Goal: Task Accomplishment & Management: Manage account settings

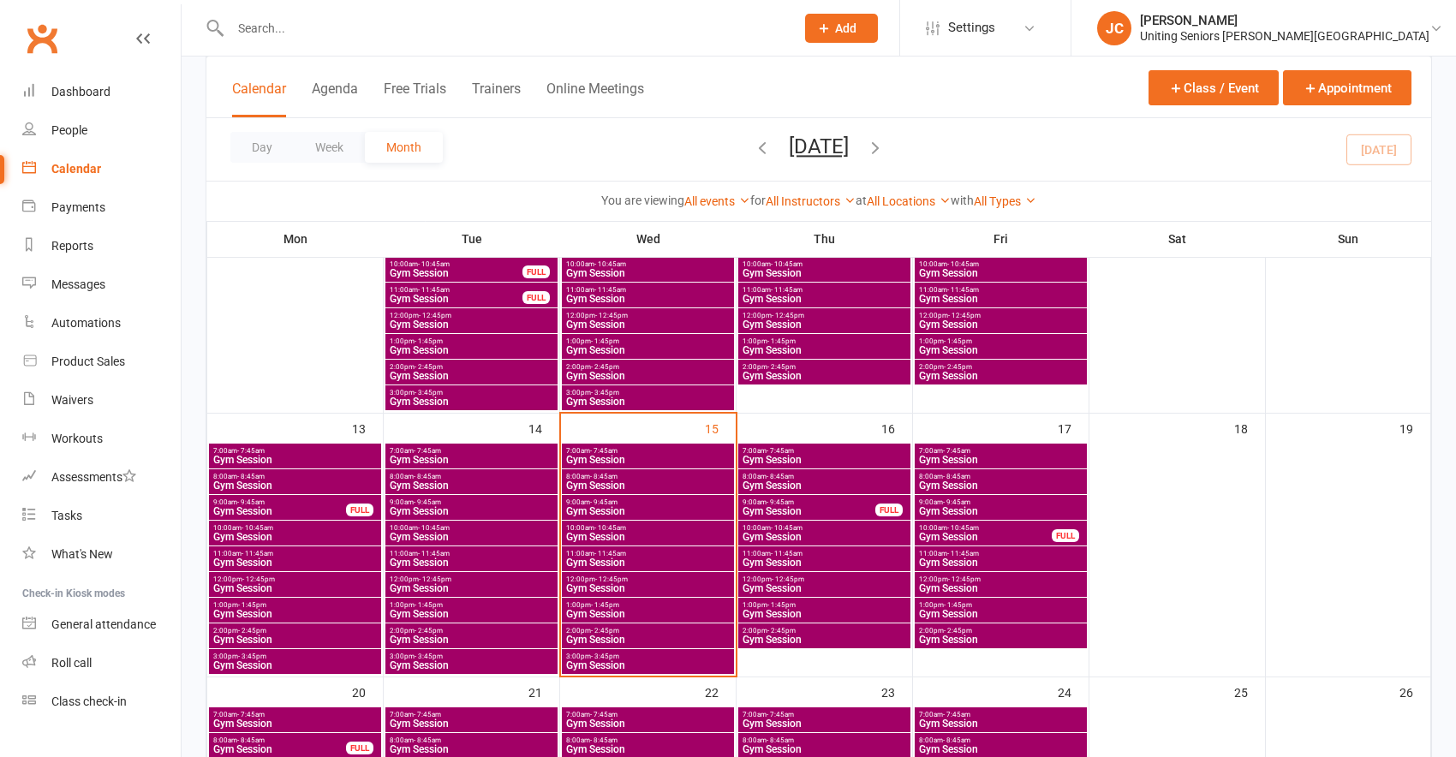
scroll to position [428, 0]
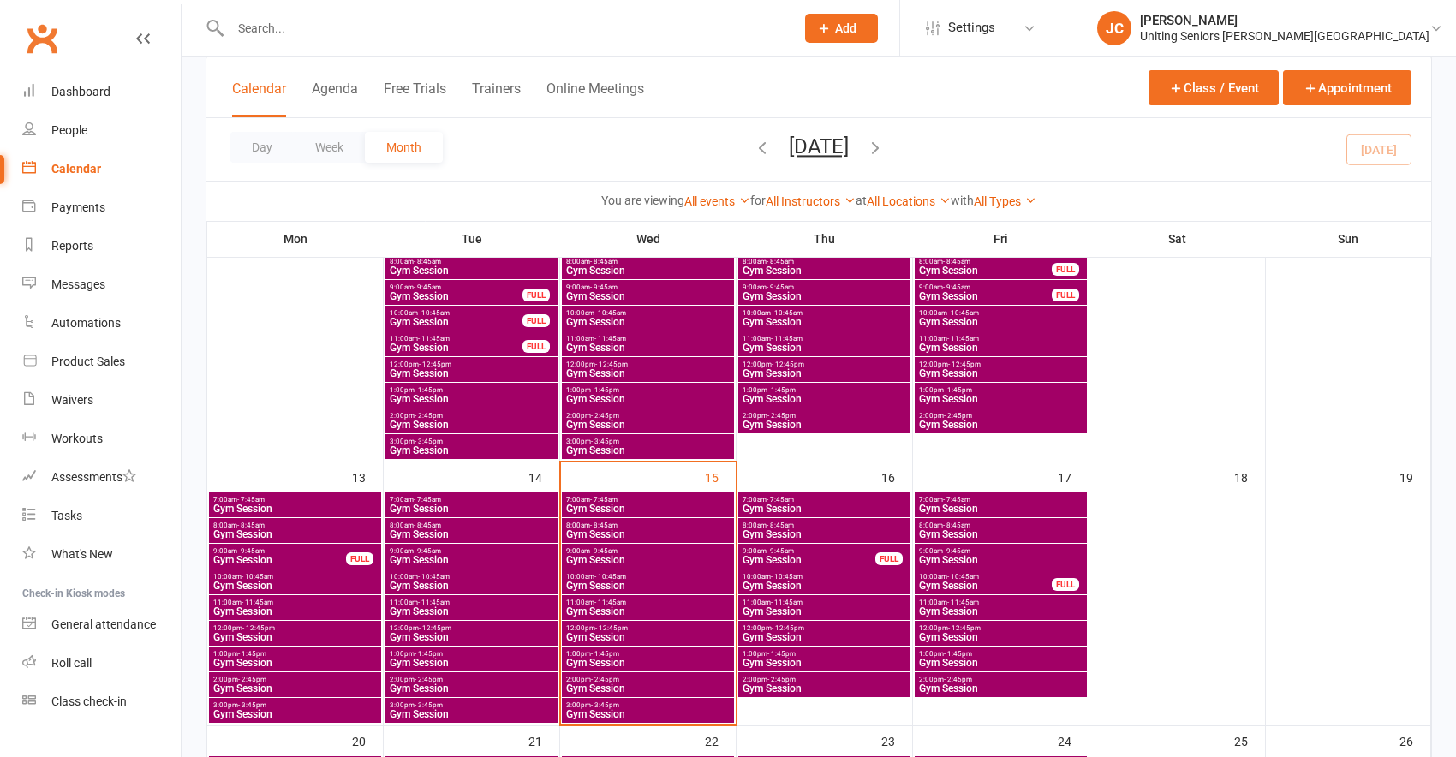
click at [633, 501] on span "7:00am - 7:45am" at bounding box center [647, 500] width 165 height 8
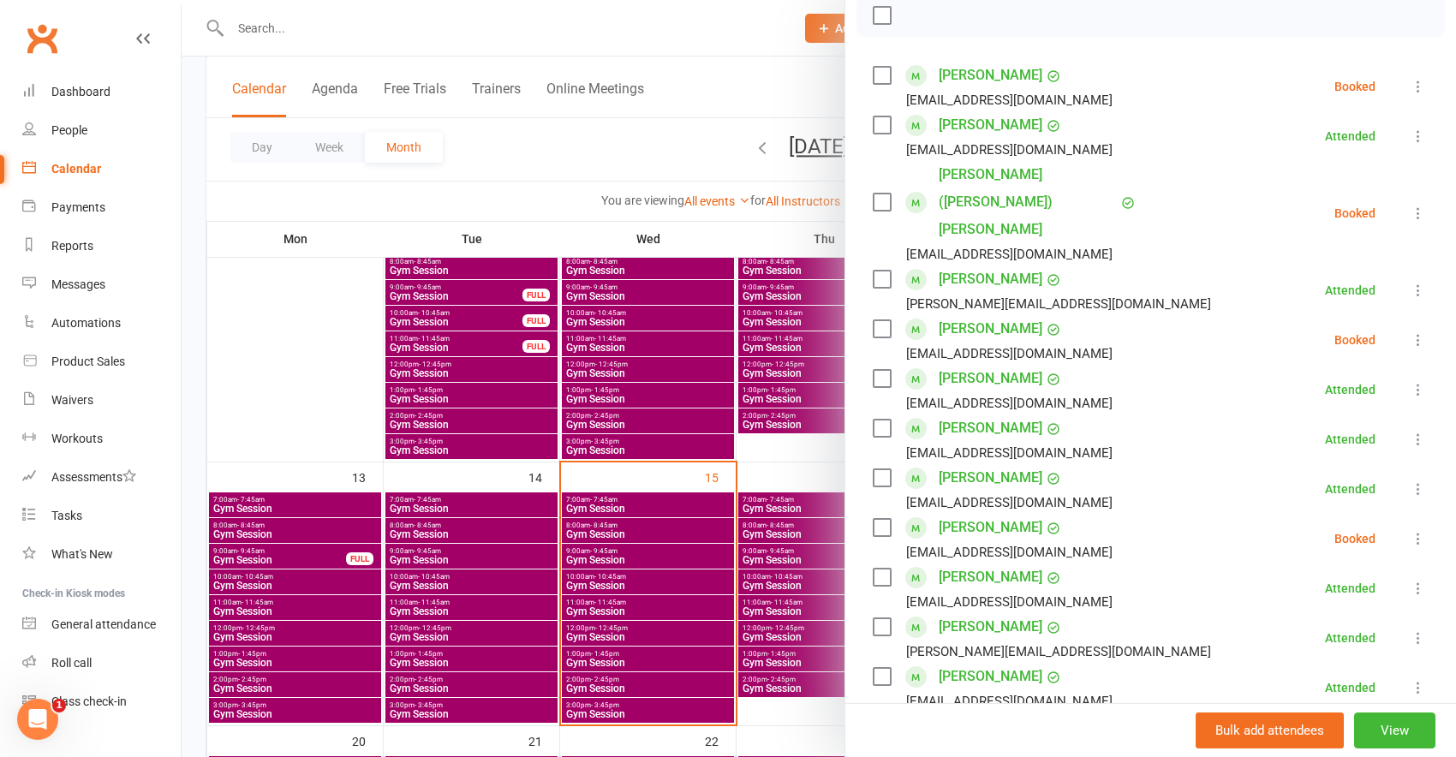
scroll to position [0, 0]
click at [1409, 331] on icon at bounding box center [1417, 339] width 17 height 17
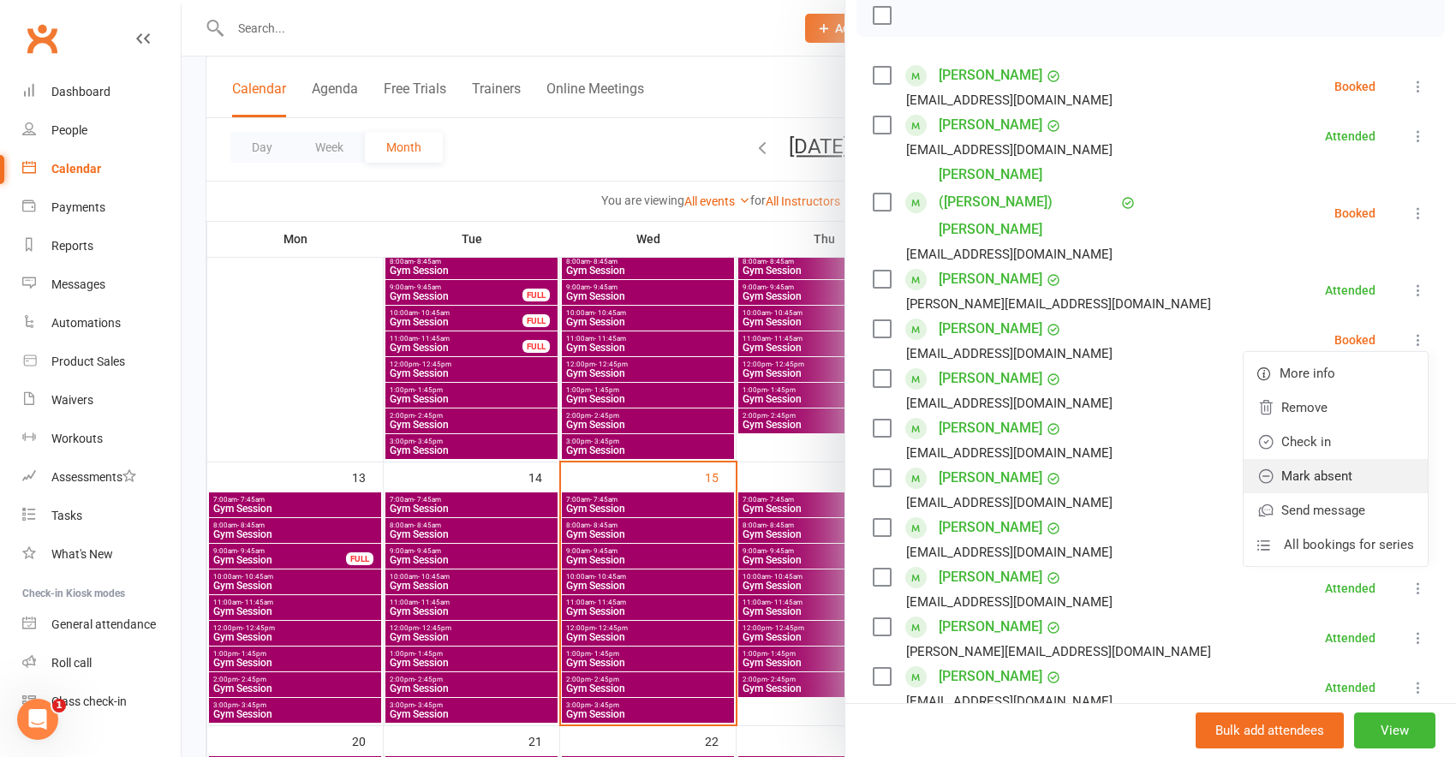
click at [1318, 459] on link "Mark absent" at bounding box center [1335, 476] width 184 height 34
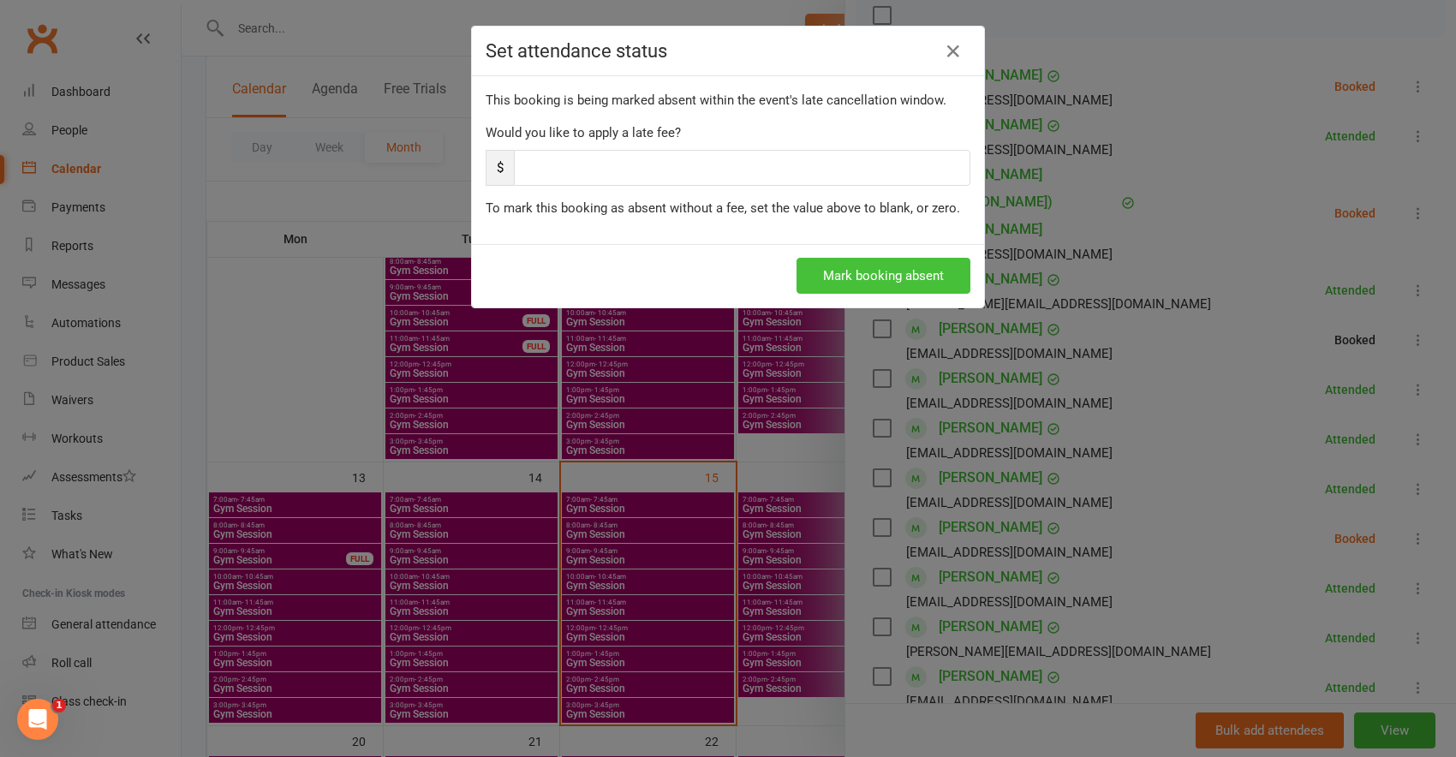
click at [833, 285] on button "Mark booking absent" at bounding box center [883, 276] width 174 height 36
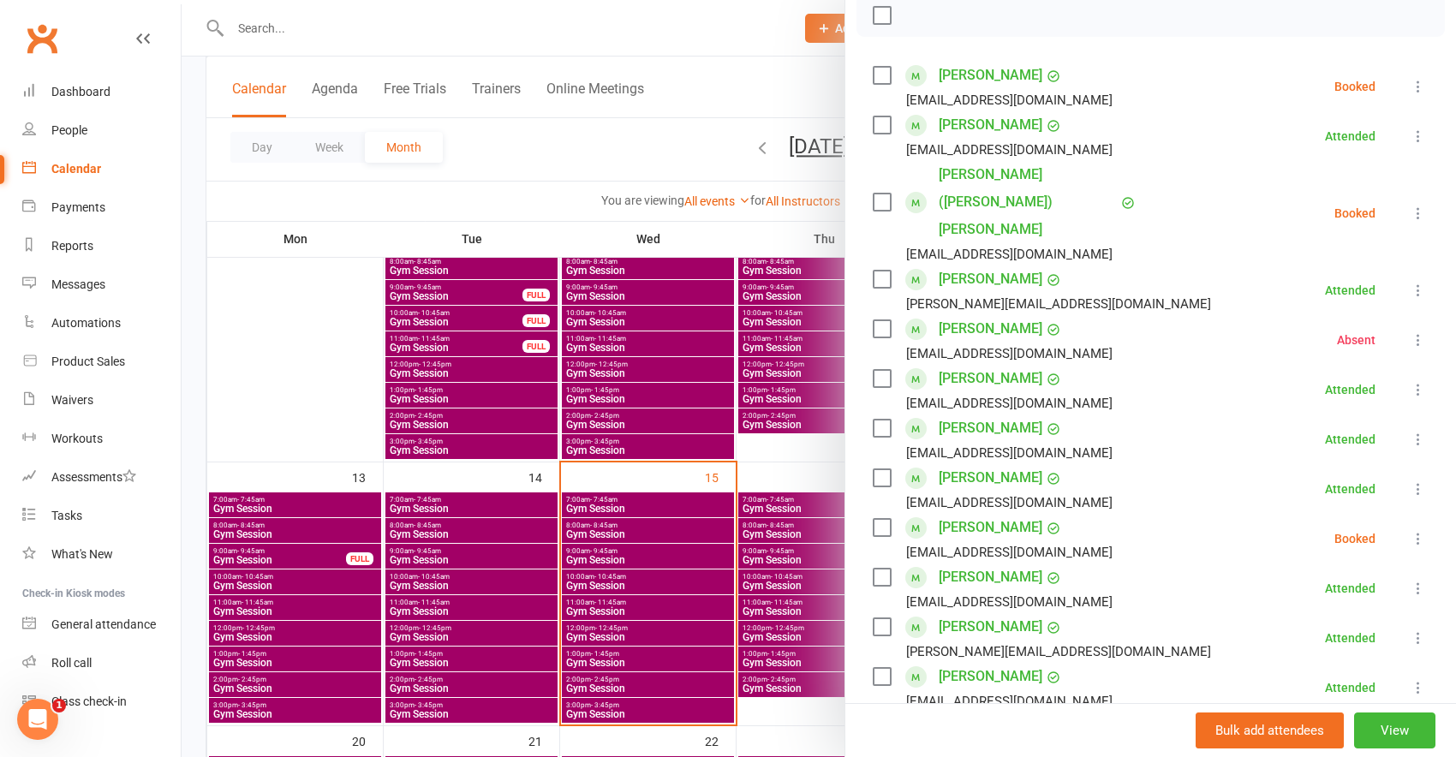
click at [1409, 530] on icon at bounding box center [1417, 538] width 17 height 17
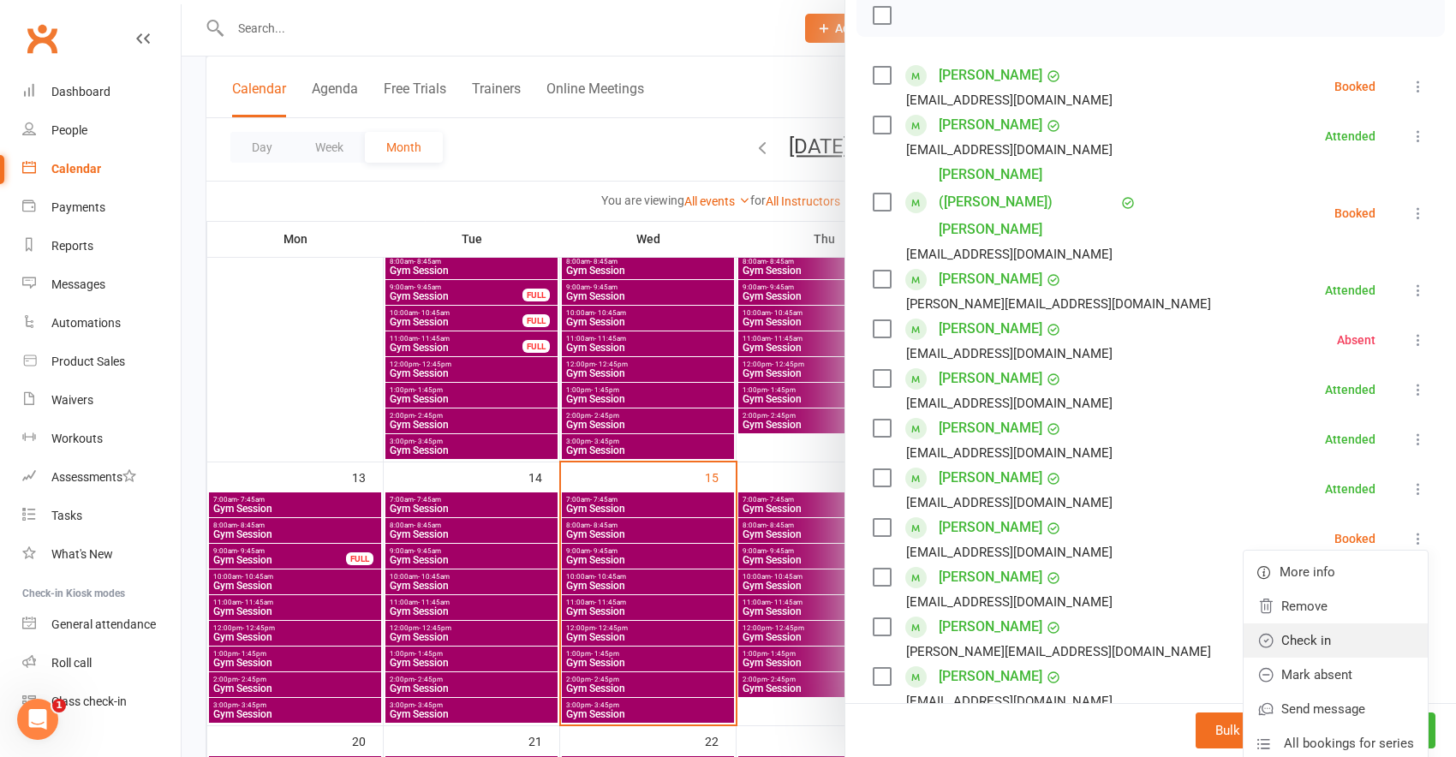
click at [1320, 623] on link "Check in" at bounding box center [1335, 640] width 184 height 34
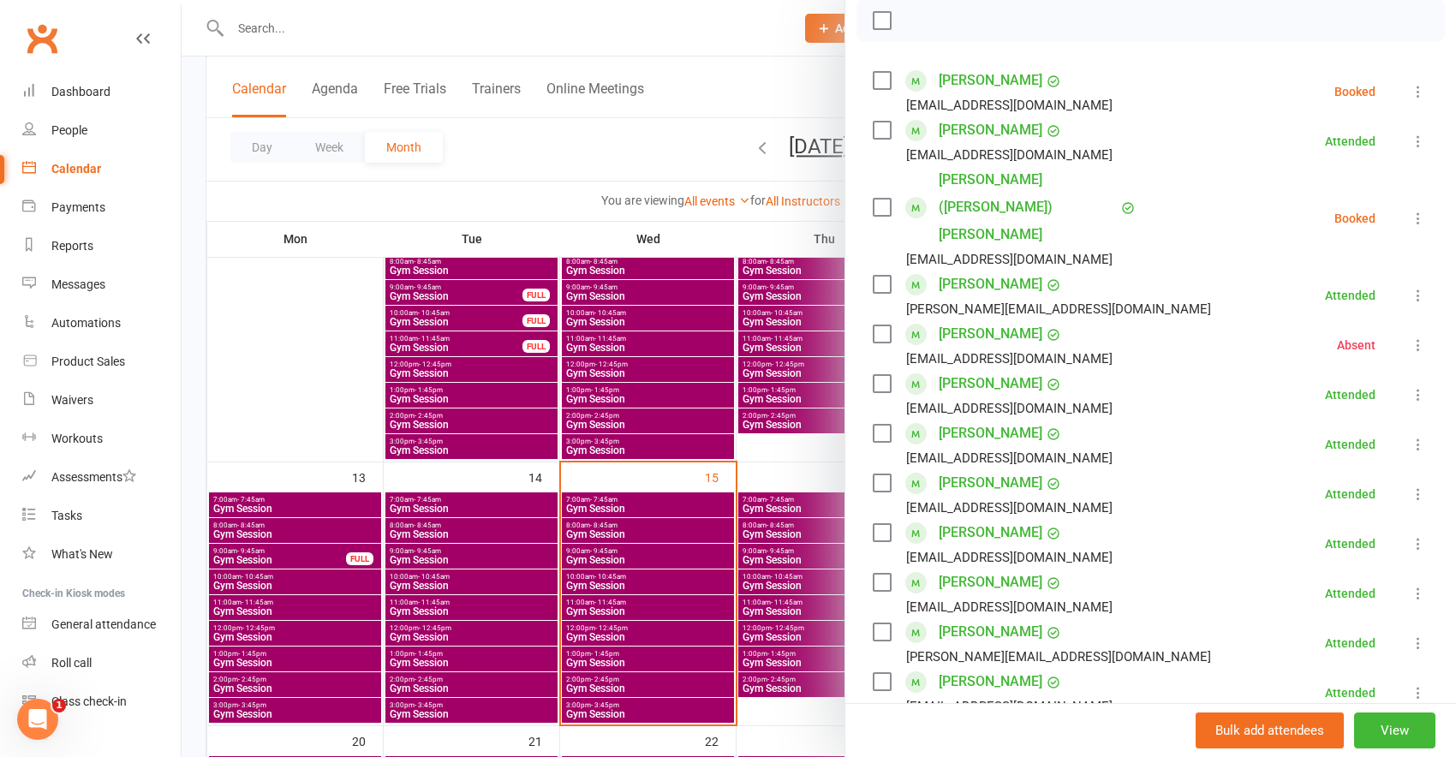
scroll to position [226, 0]
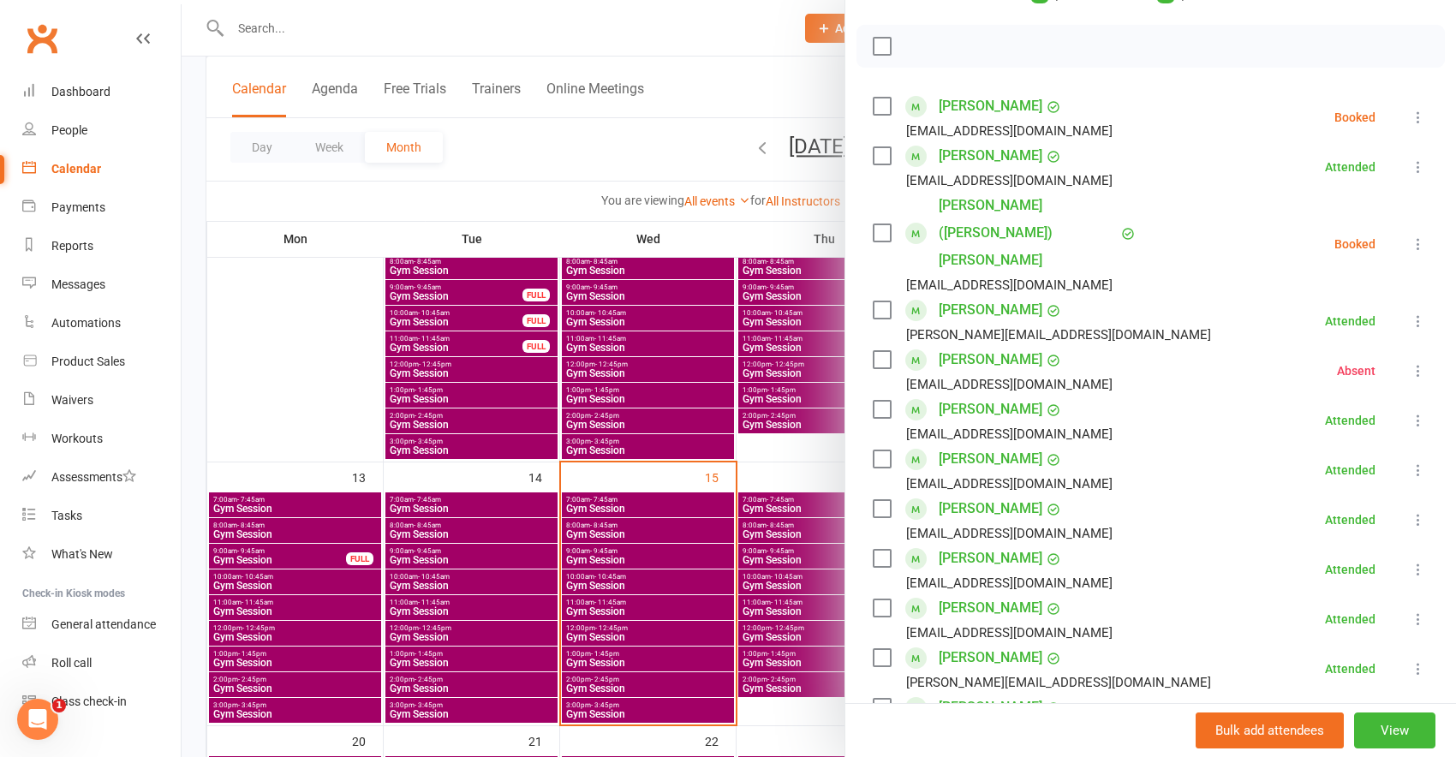
click at [1409, 235] on icon at bounding box center [1417, 243] width 17 height 17
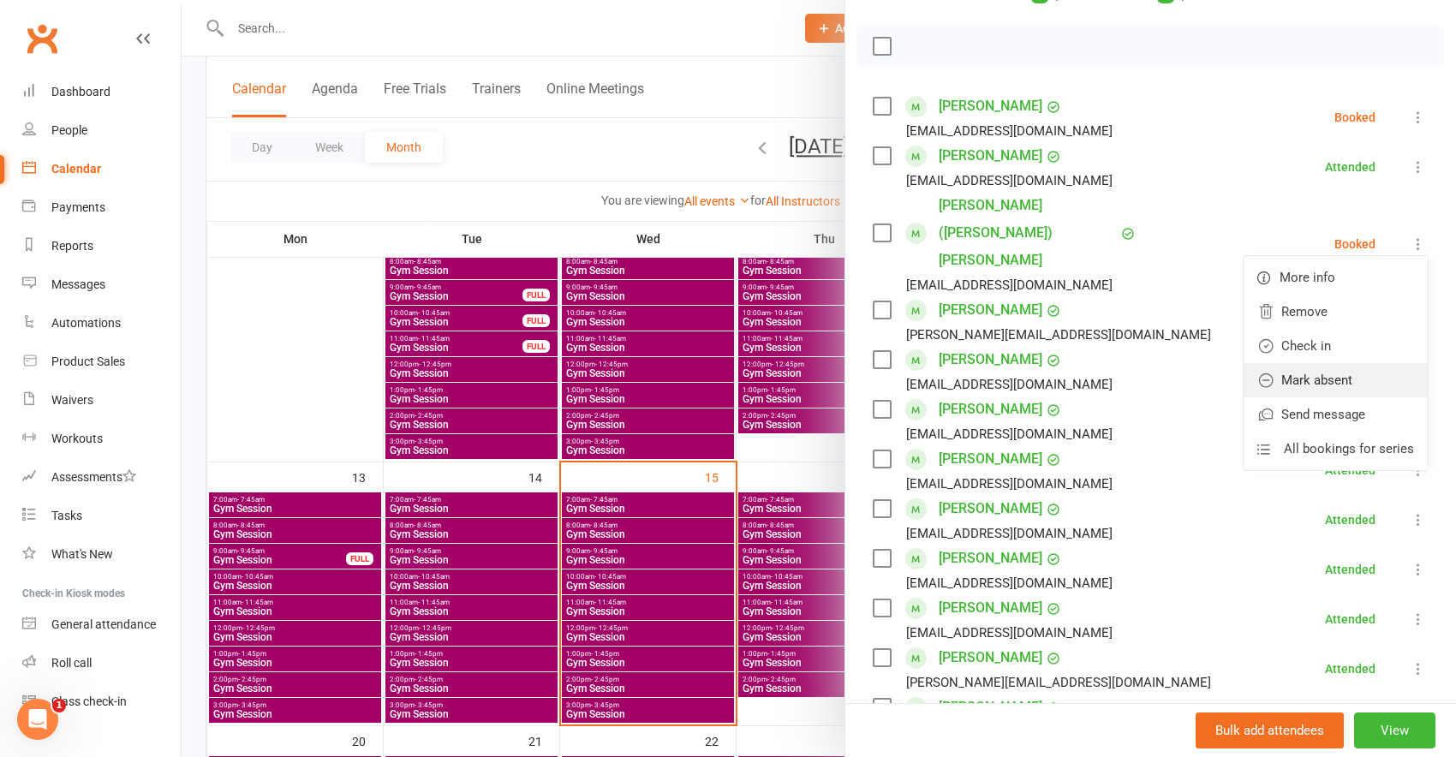
click at [1339, 363] on link "Mark absent" at bounding box center [1335, 380] width 184 height 34
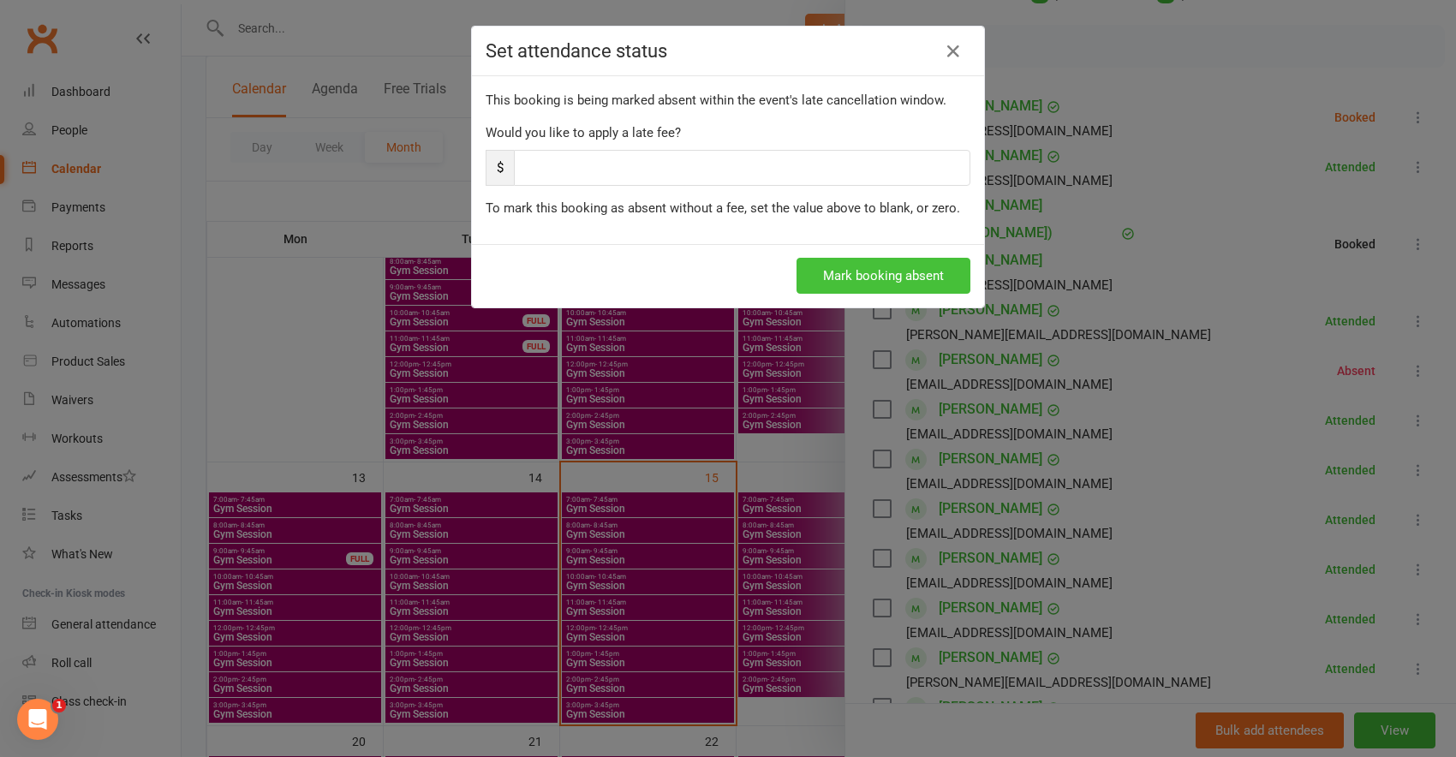
click at [932, 285] on button "Mark booking absent" at bounding box center [883, 276] width 174 height 36
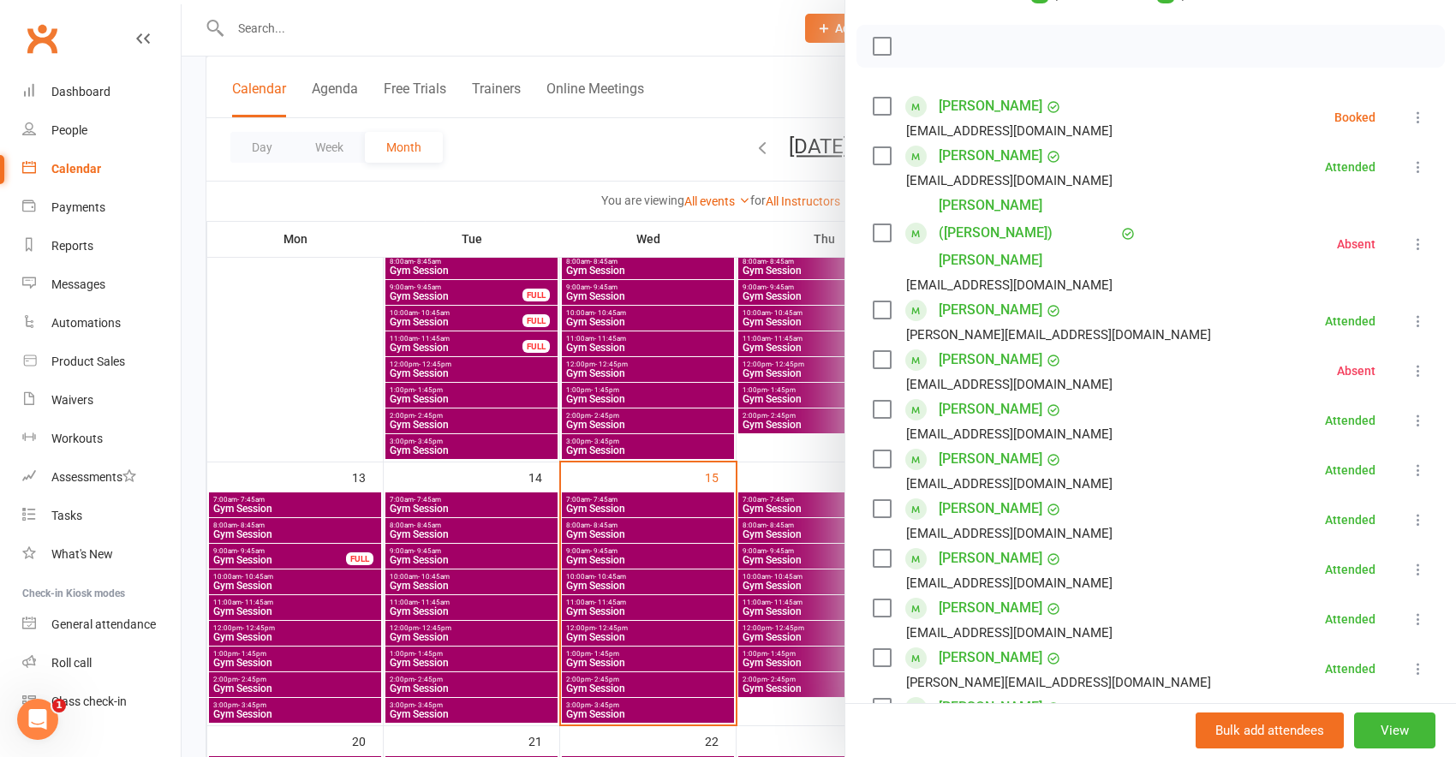
click at [1409, 110] on icon at bounding box center [1417, 117] width 17 height 17
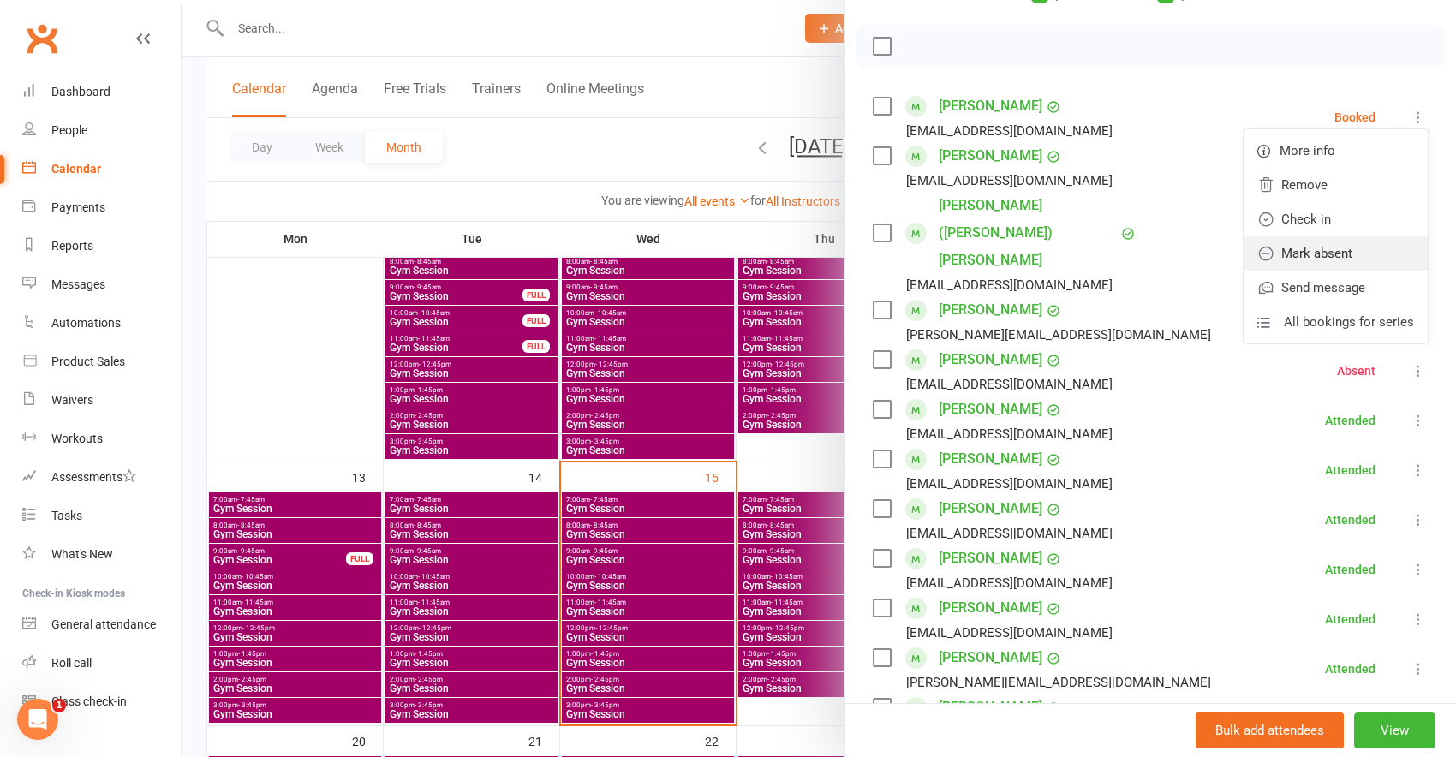
click at [1247, 268] on link "Mark absent" at bounding box center [1335, 253] width 184 height 34
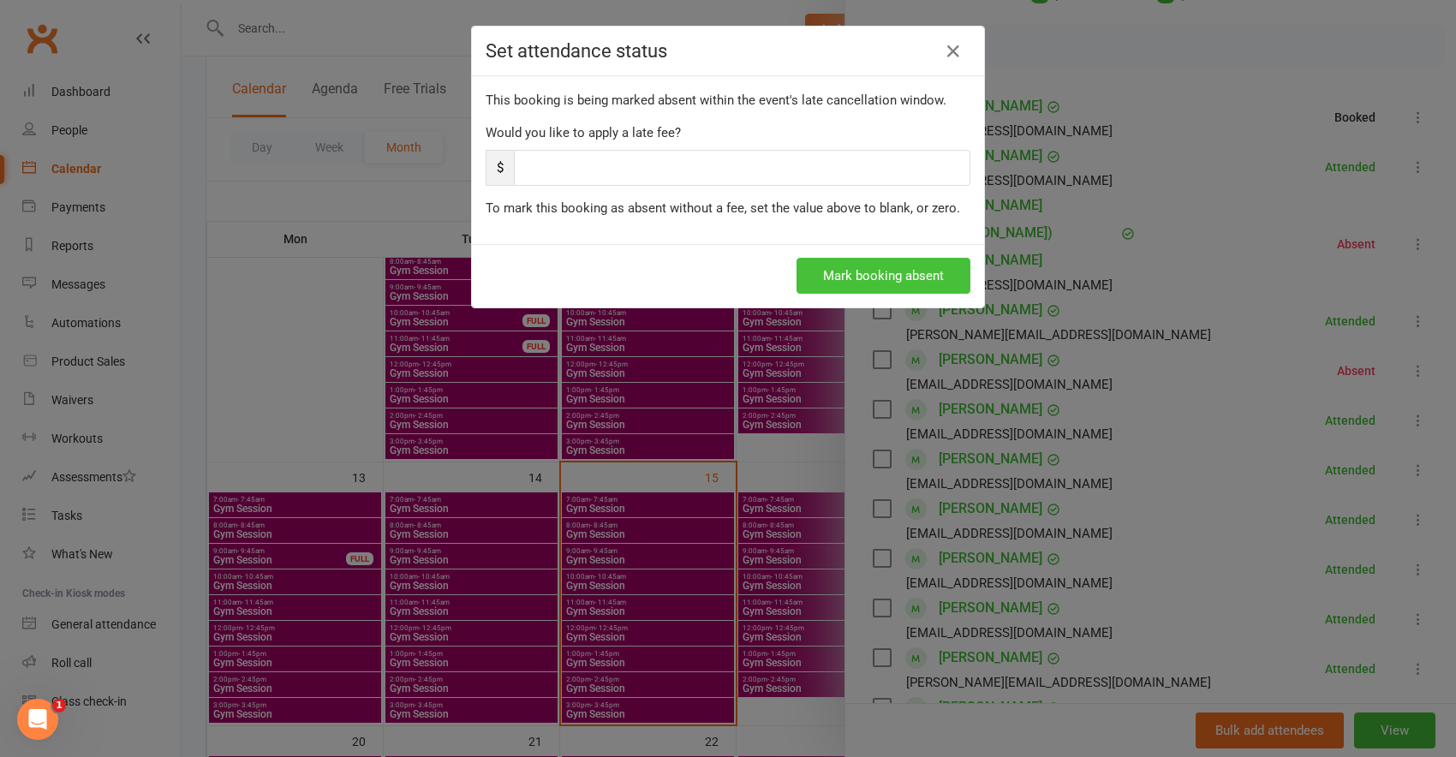
click at [937, 283] on button "Mark booking absent" at bounding box center [883, 276] width 174 height 36
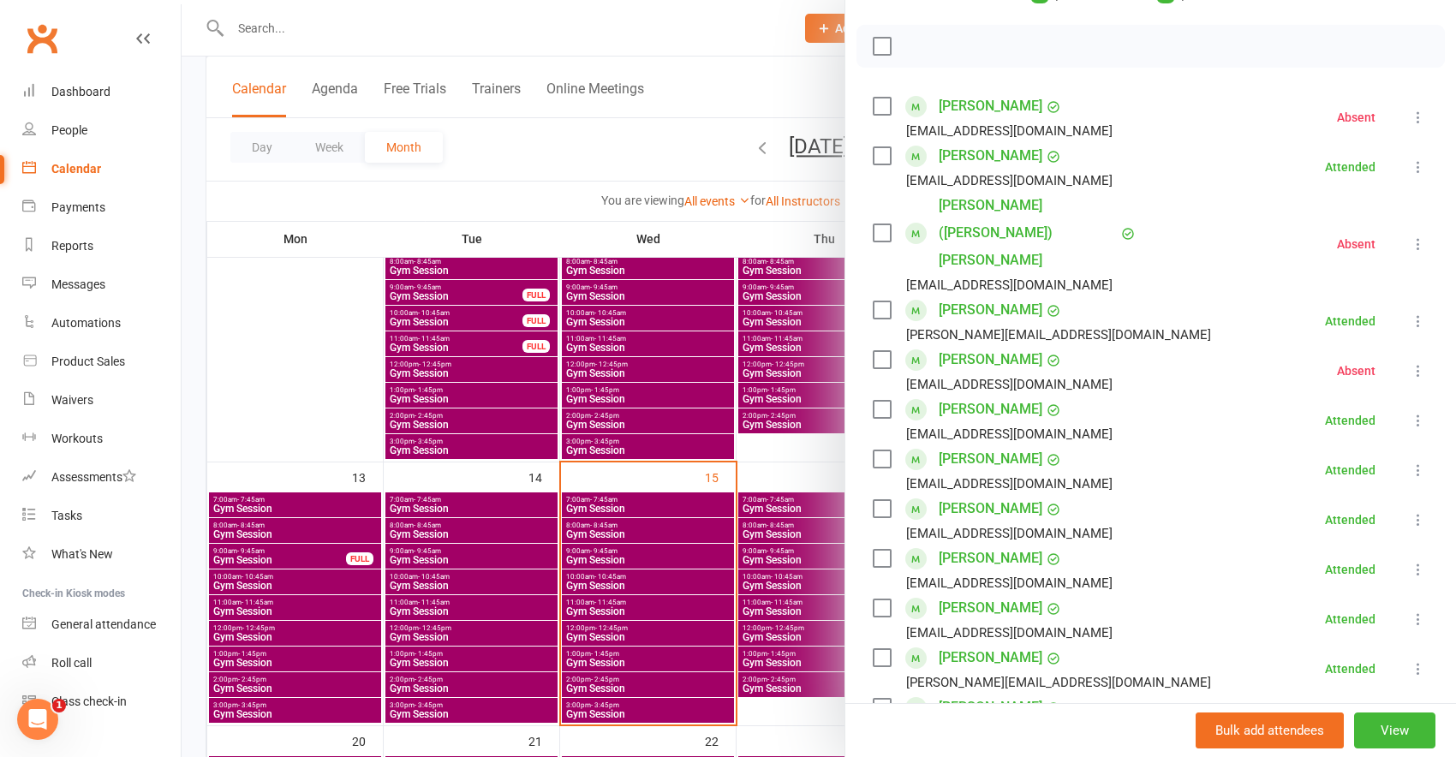
click at [1409, 362] on icon at bounding box center [1417, 370] width 17 height 17
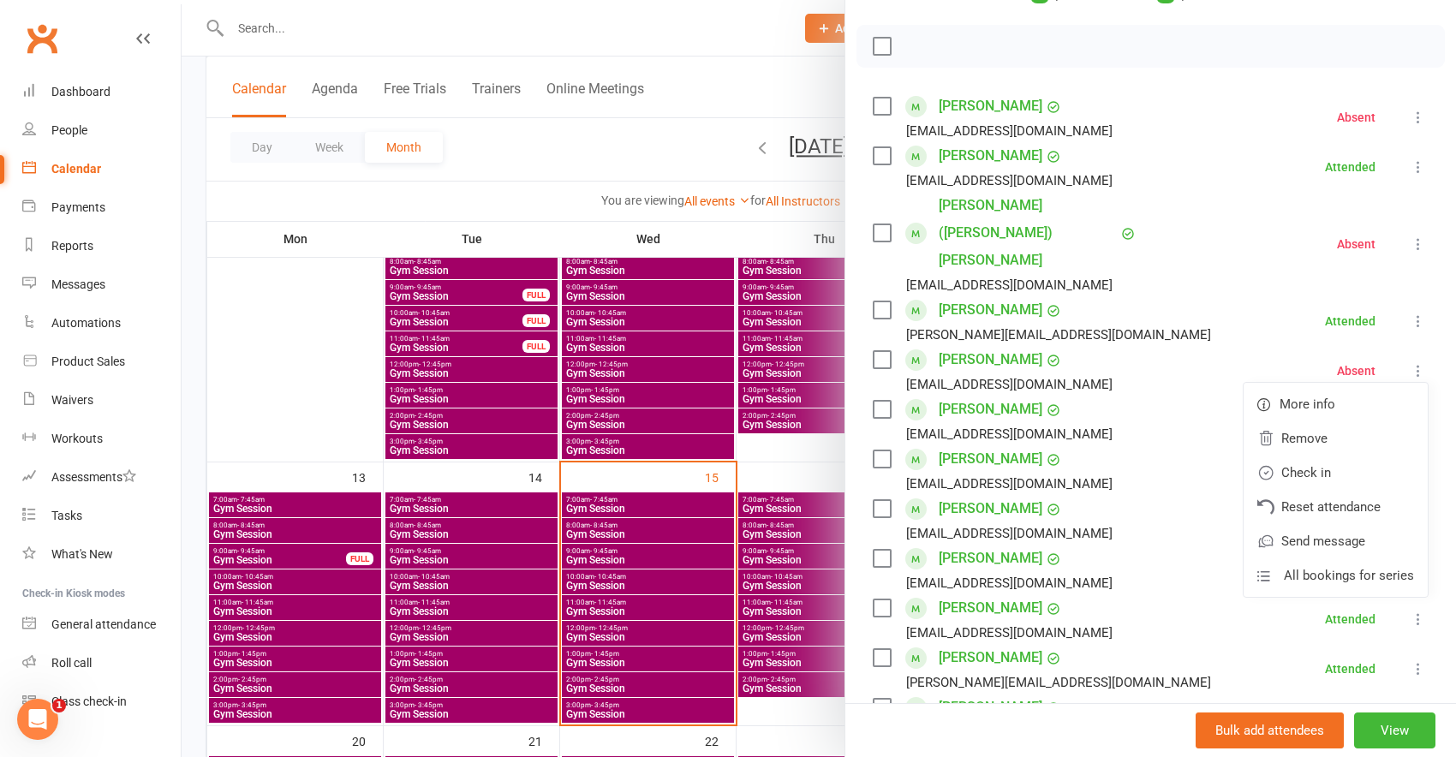
click at [1230, 296] on li "[PERSON_NAME] [PERSON_NAME][EMAIL_ADDRESS][DOMAIN_NAME] Attended More info Remo…" at bounding box center [1150, 321] width 556 height 50
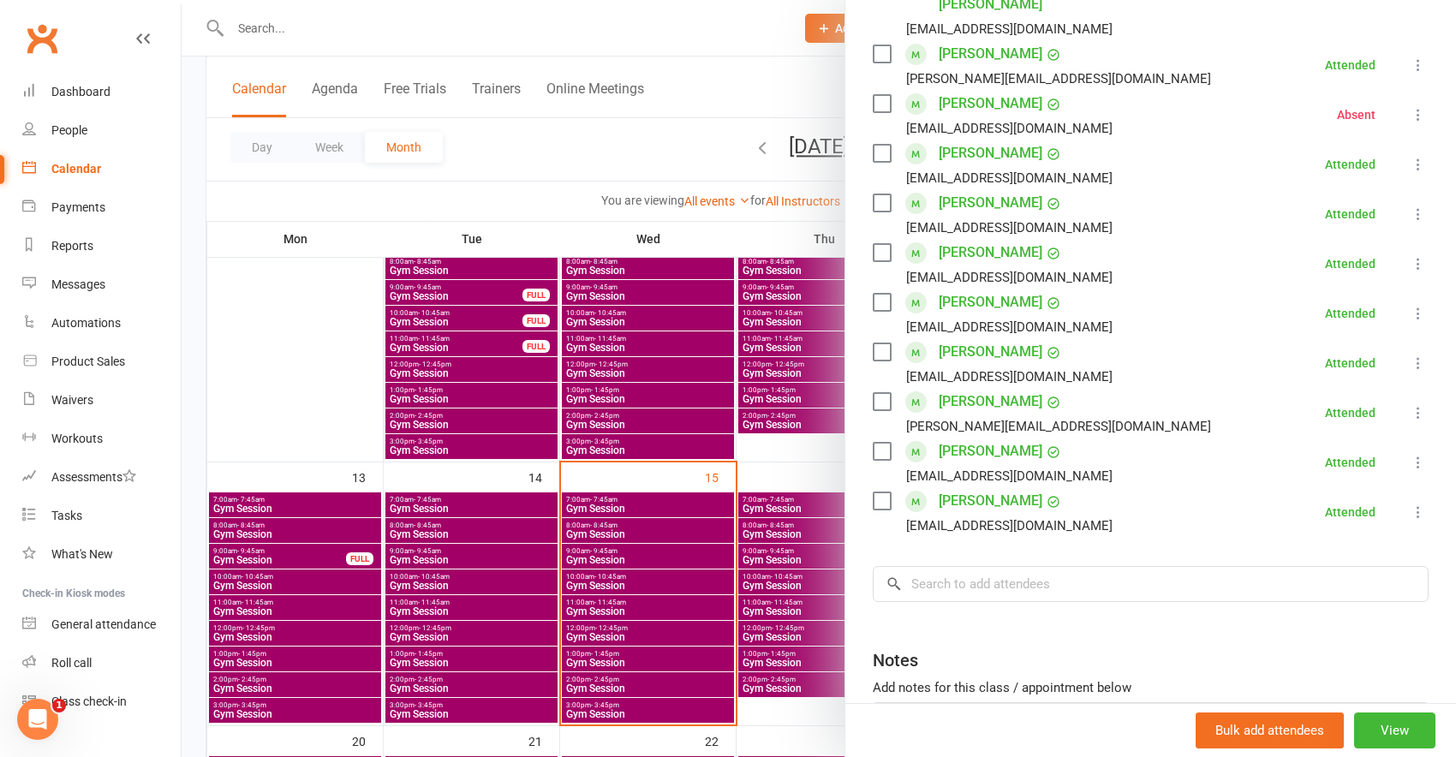
scroll to position [483, 0]
click at [563, 256] on div at bounding box center [819, 378] width 1274 height 757
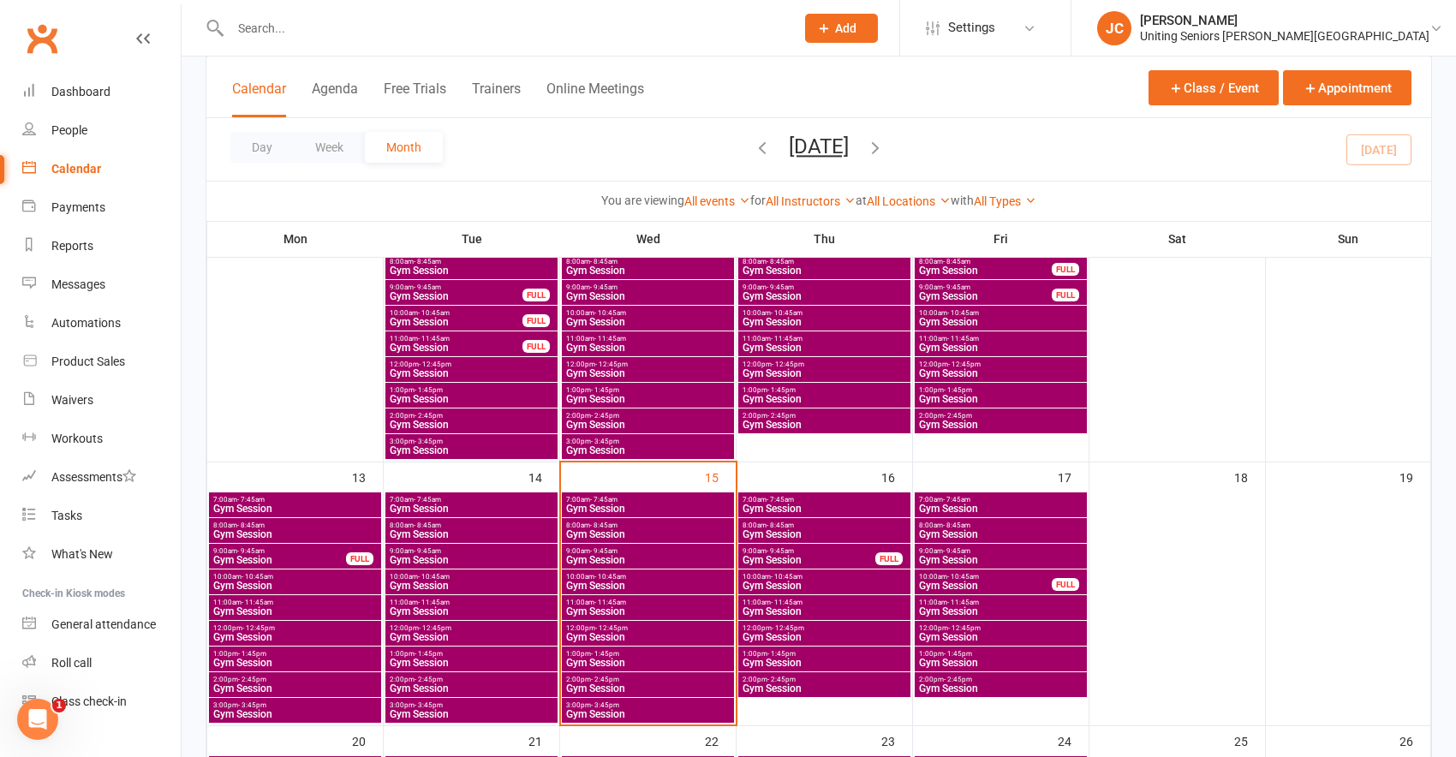
click at [707, 531] on span "Gym Session" at bounding box center [647, 534] width 165 height 10
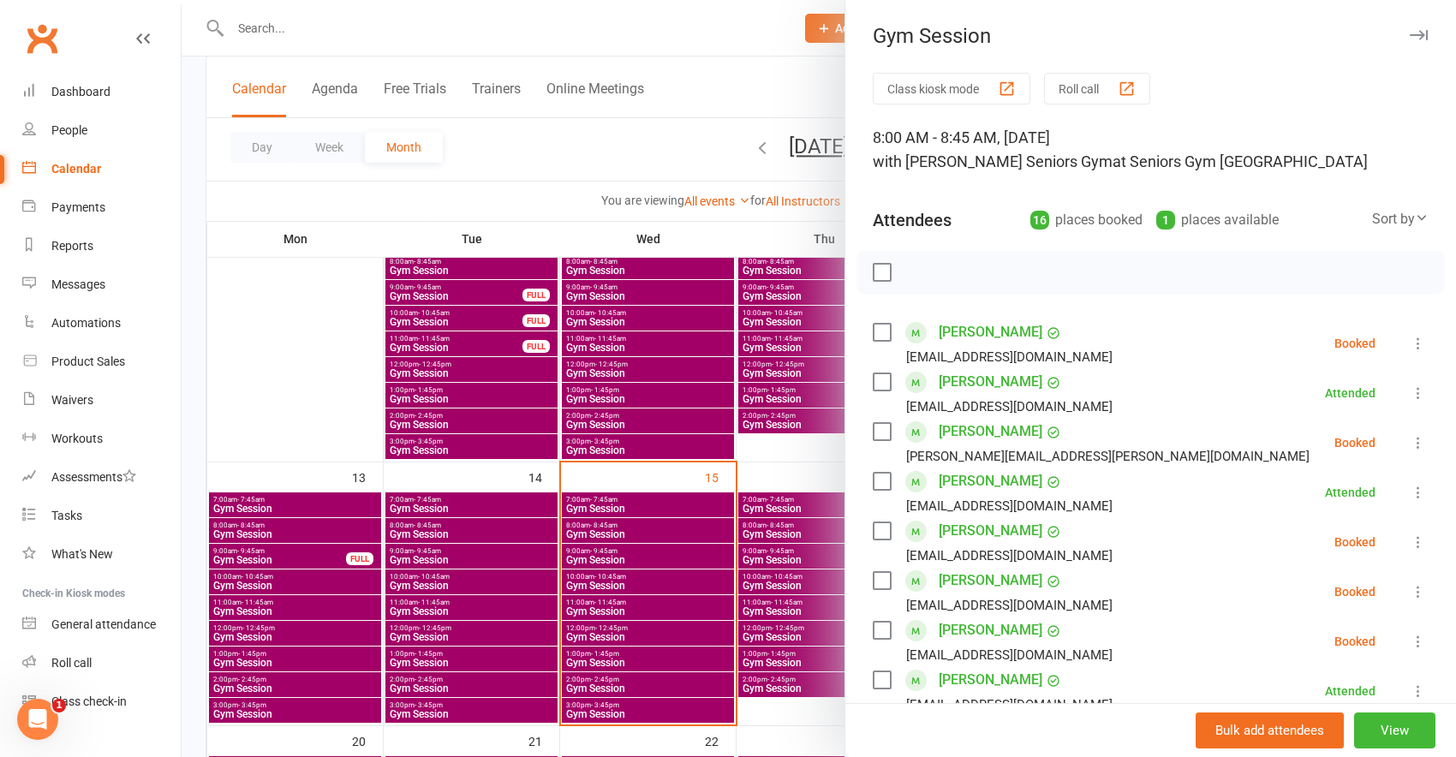
click at [1408, 337] on button at bounding box center [1418, 343] width 21 height 21
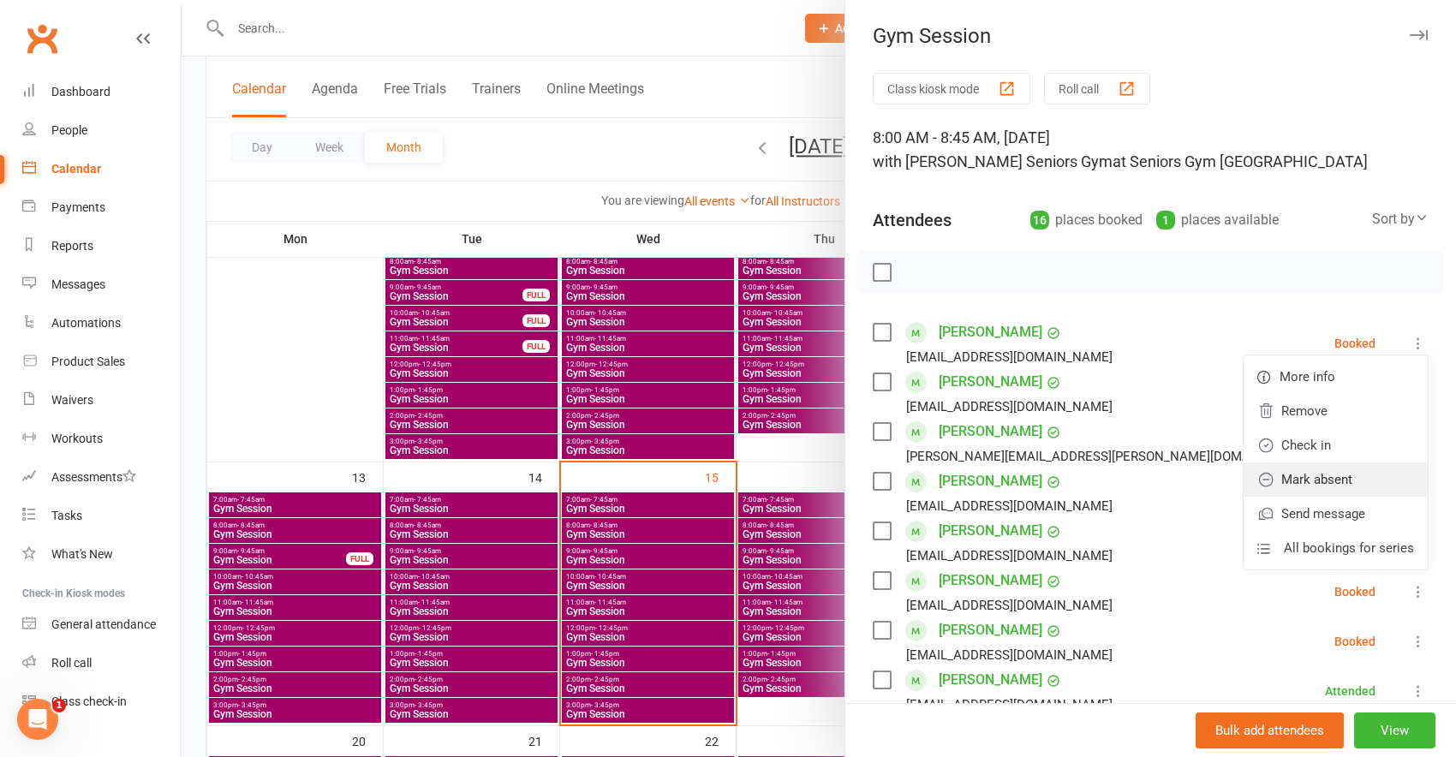
click at [1297, 479] on link "Mark absent" at bounding box center [1335, 479] width 184 height 34
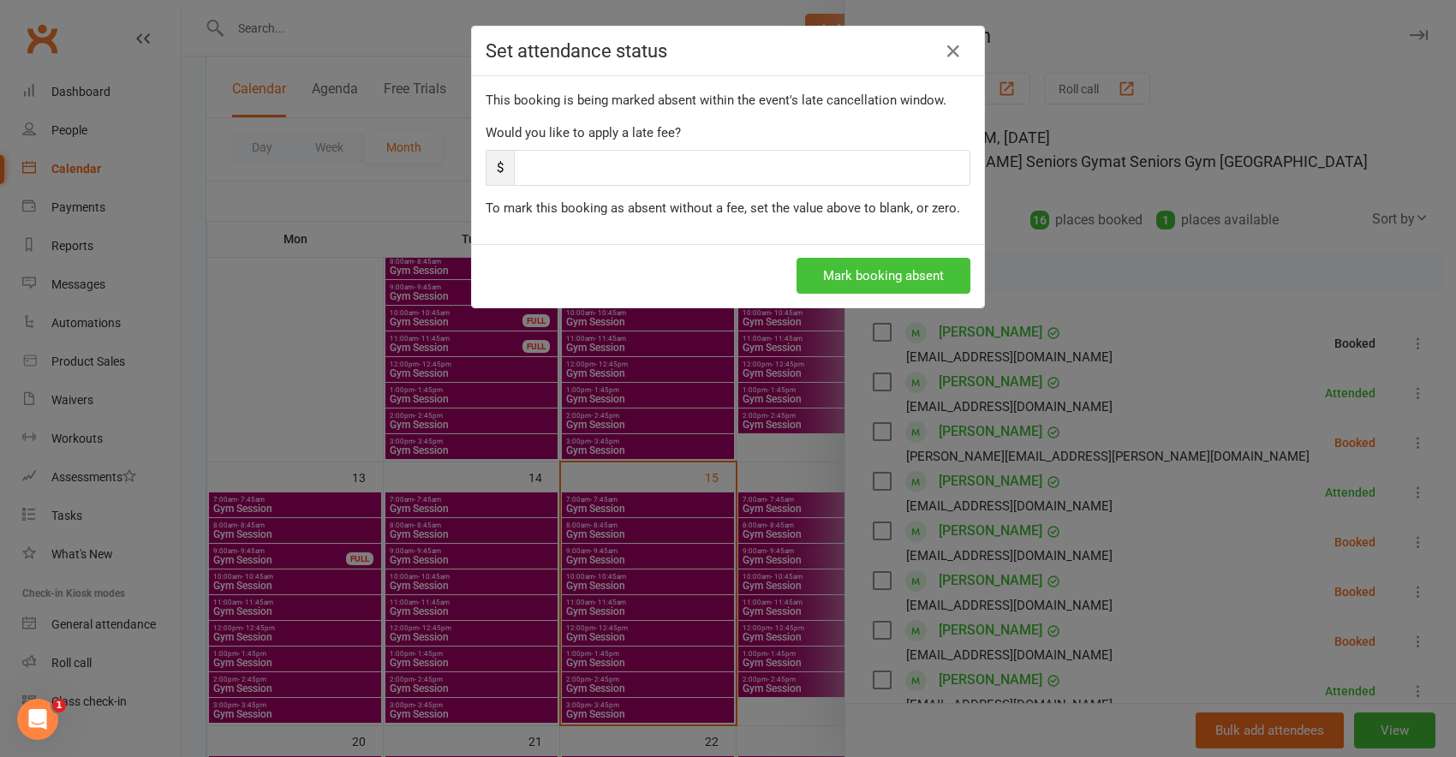
click at [903, 265] on button "Mark booking absent" at bounding box center [883, 276] width 174 height 36
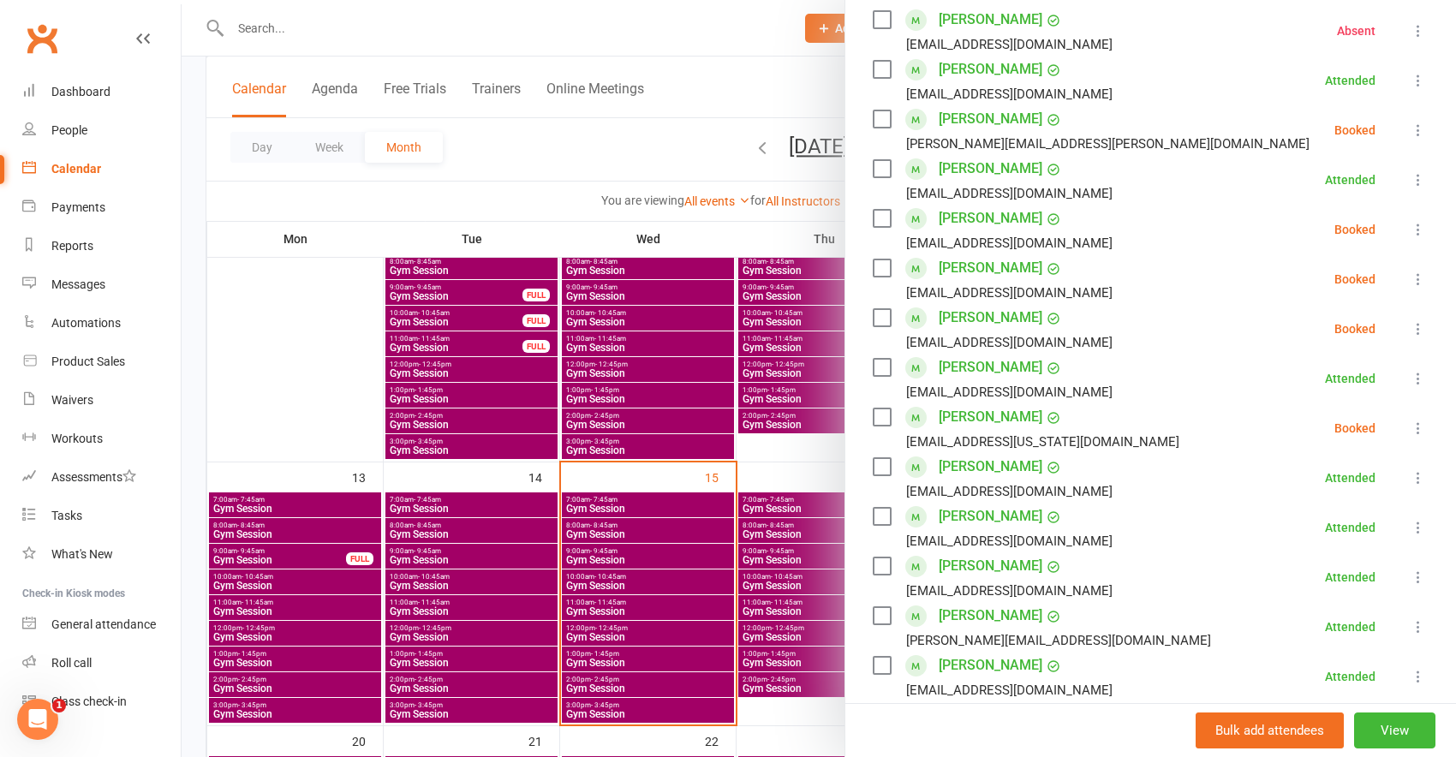
scroll to position [342, 0]
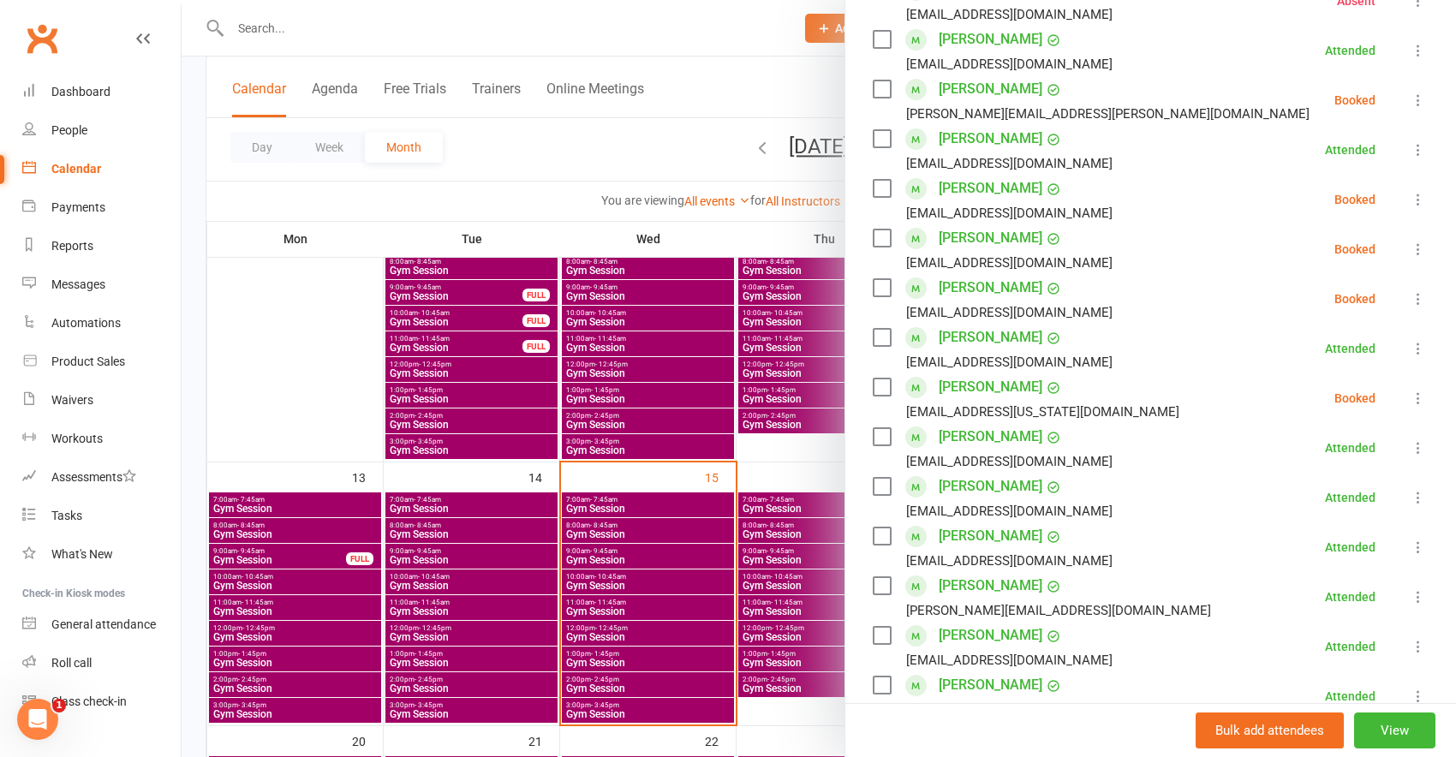
click at [1409, 399] on icon at bounding box center [1417, 398] width 17 height 17
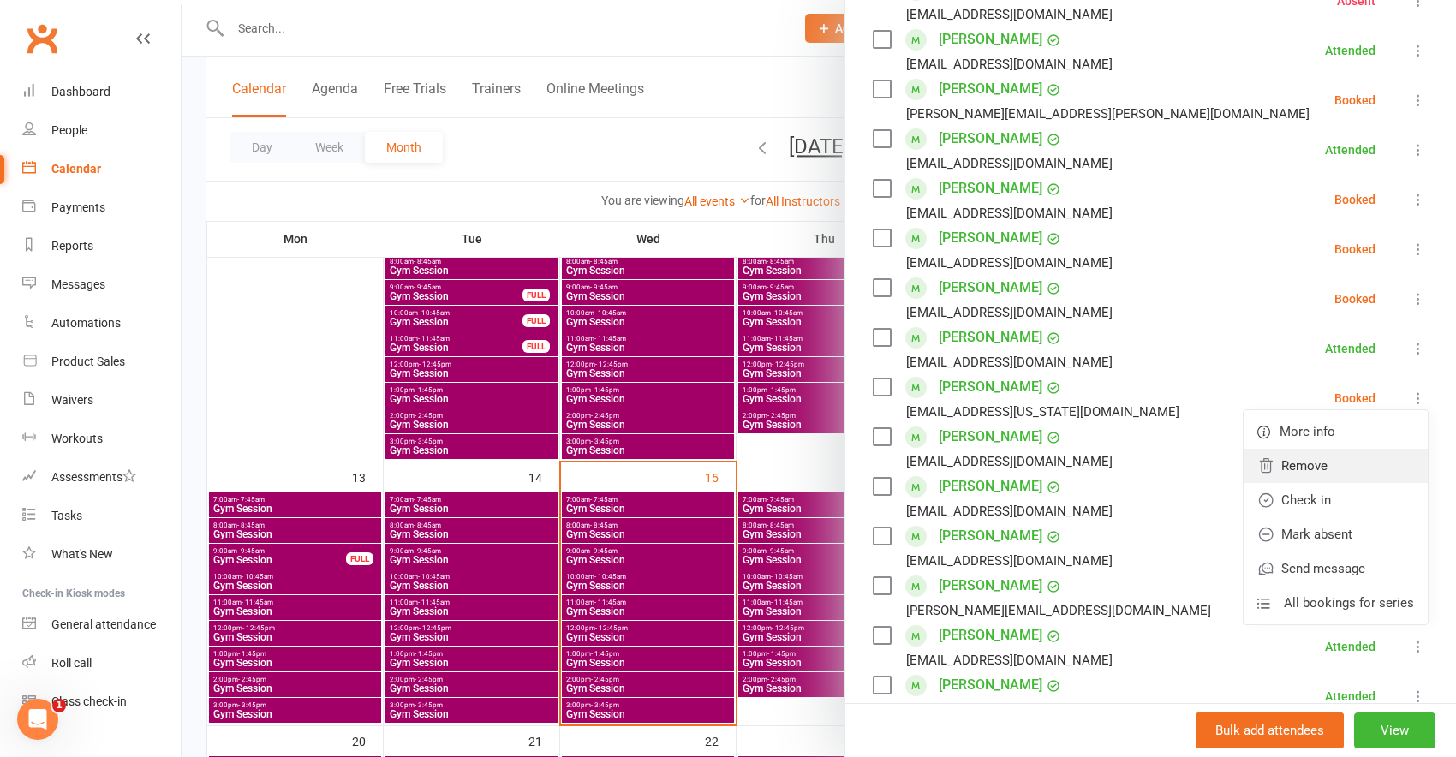
click at [1346, 468] on link "Remove" at bounding box center [1335, 466] width 184 height 34
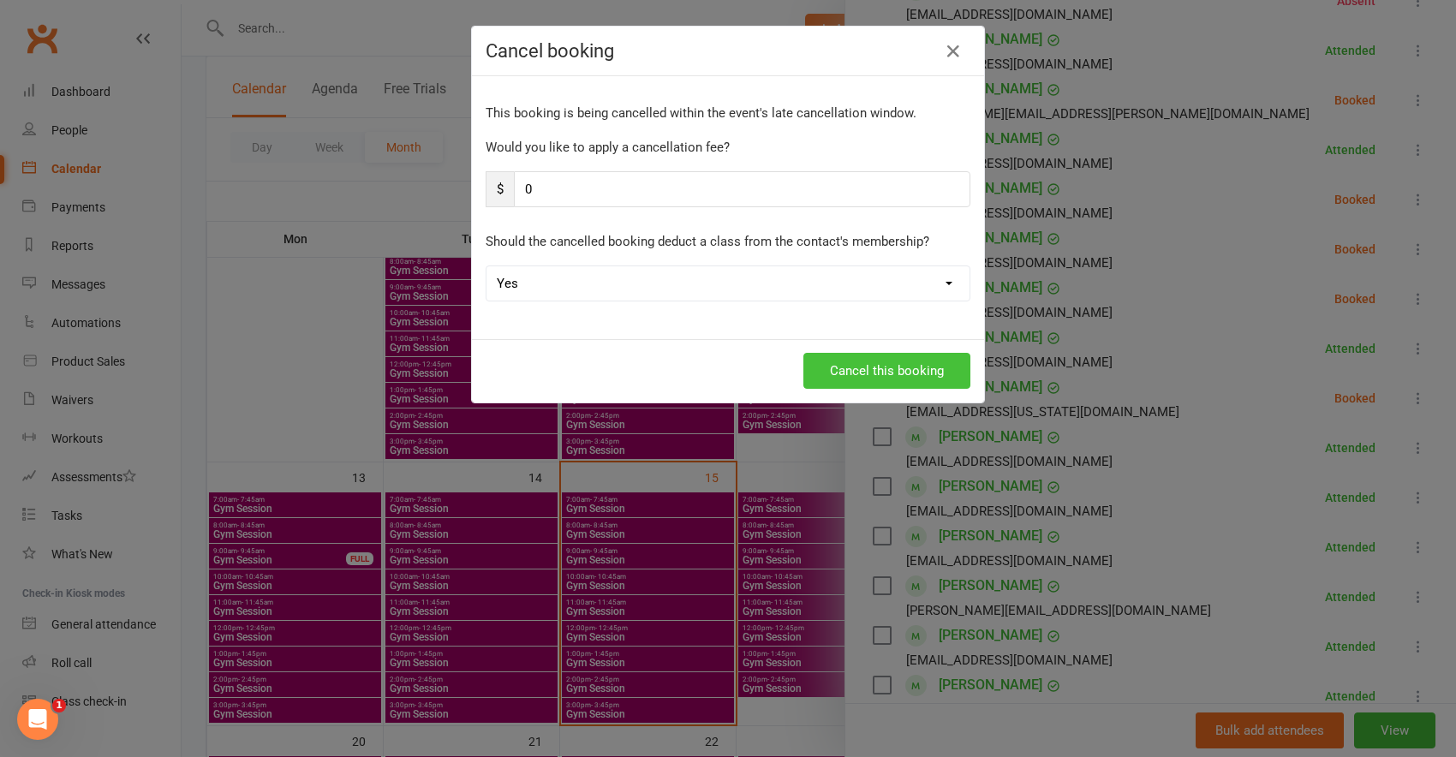
click at [865, 355] on button "Cancel this booking" at bounding box center [886, 371] width 167 height 36
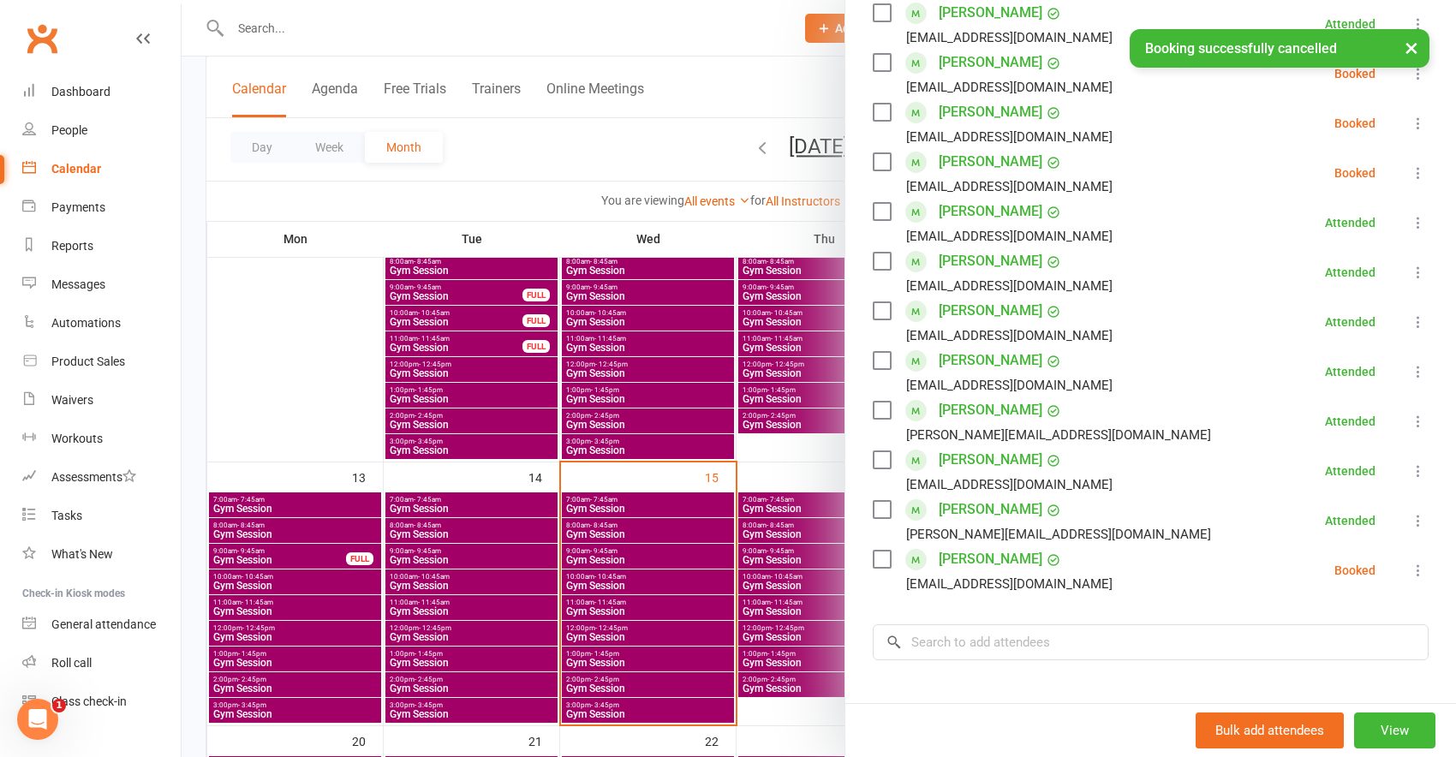
scroll to position [668, 0]
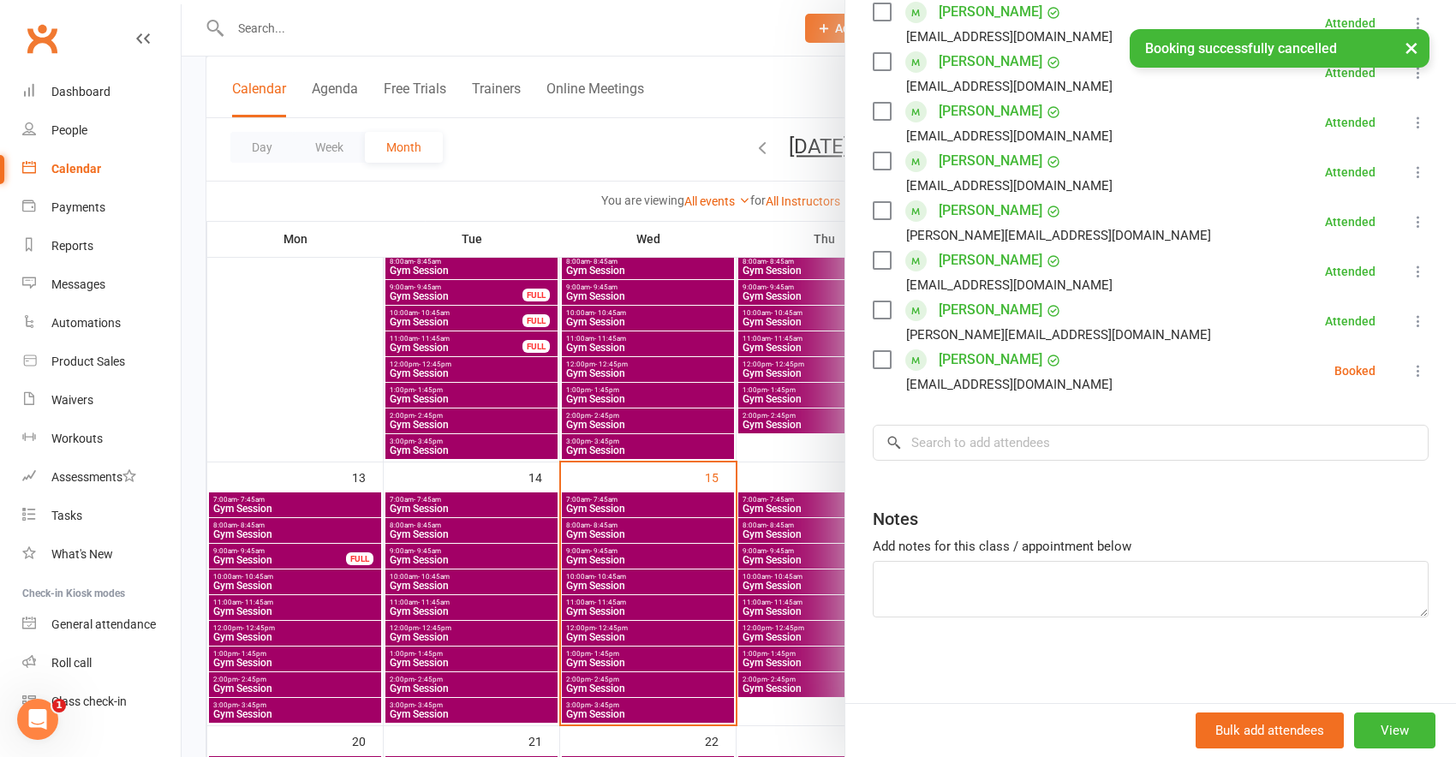
click at [1409, 373] on icon at bounding box center [1417, 370] width 17 height 17
click at [1332, 465] on link "Check in" at bounding box center [1335, 472] width 184 height 34
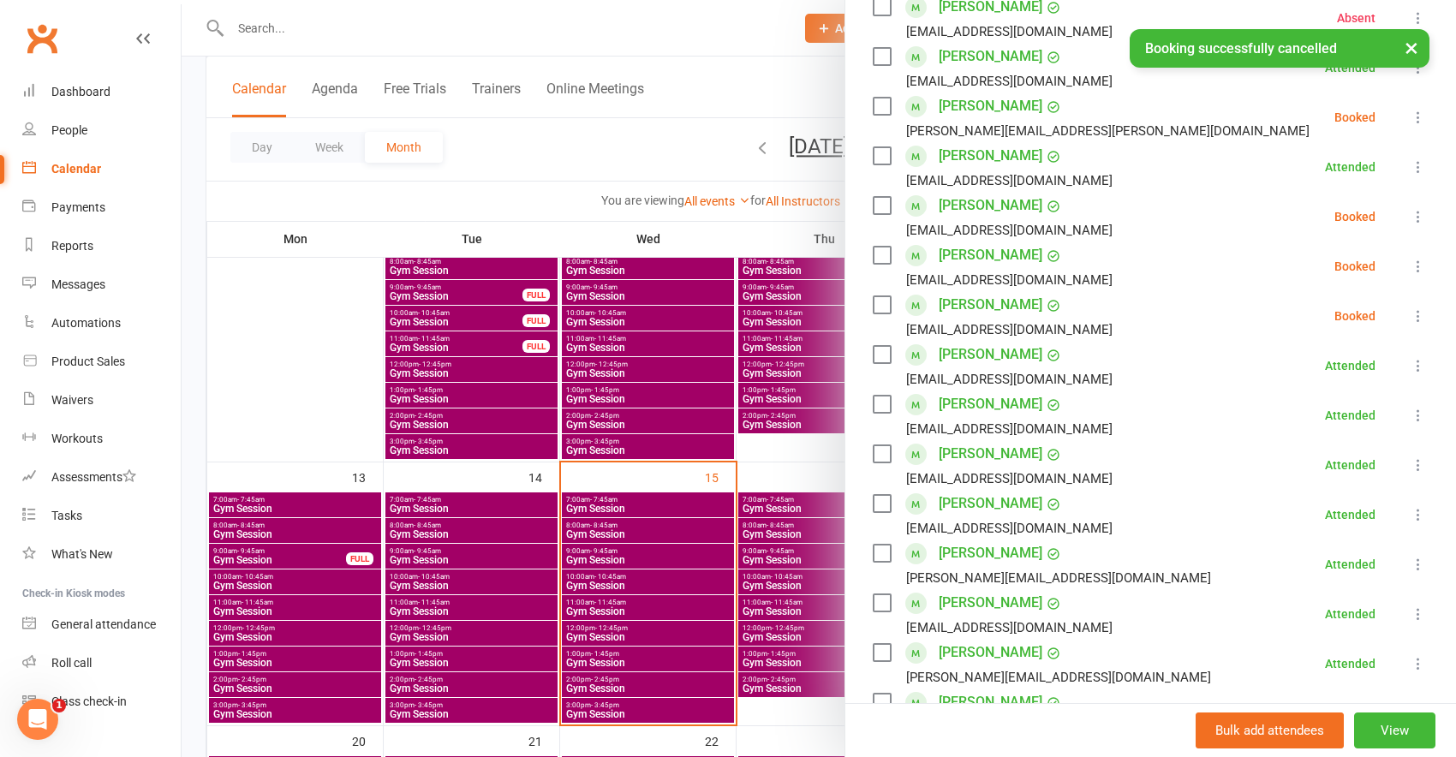
scroll to position [240, 0]
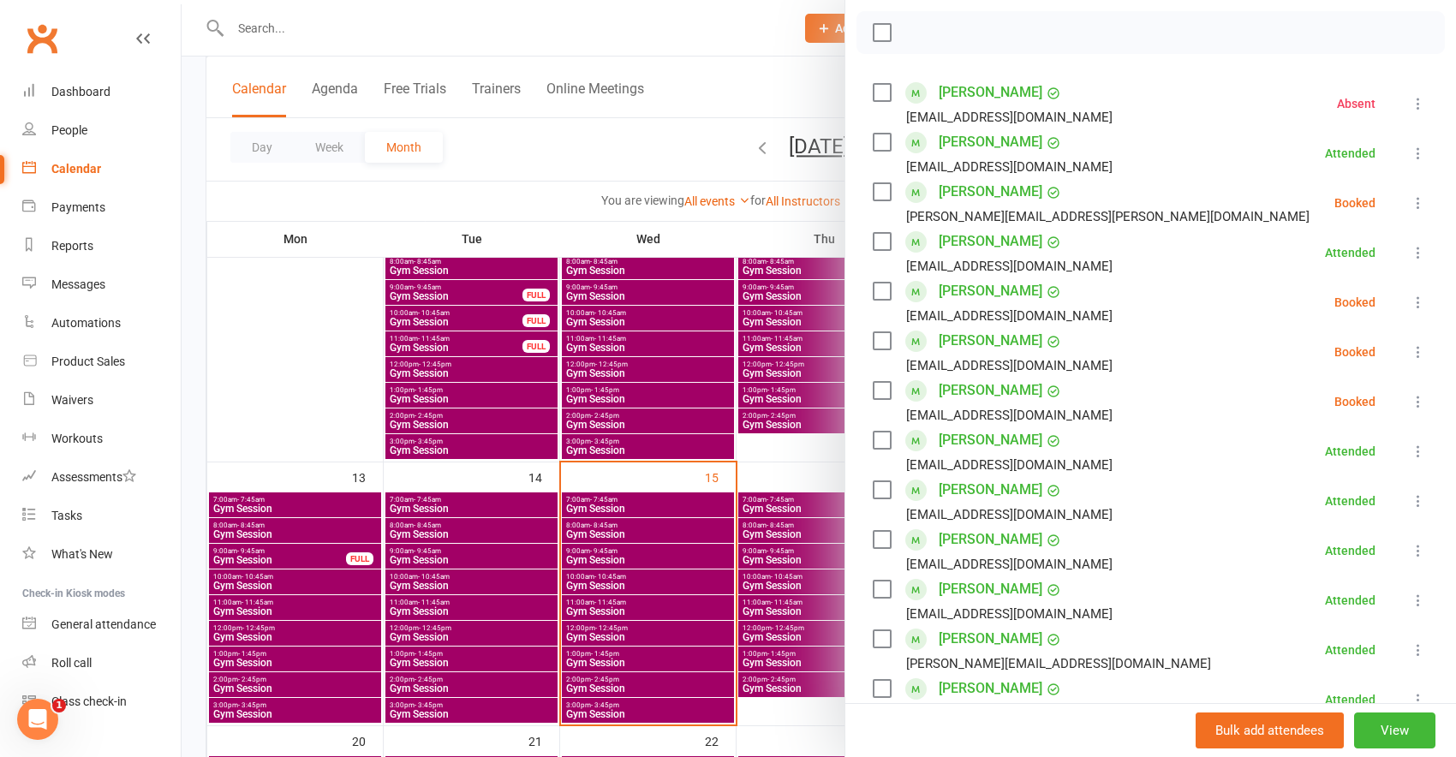
click at [610, 62] on div at bounding box center [819, 378] width 1274 height 757
